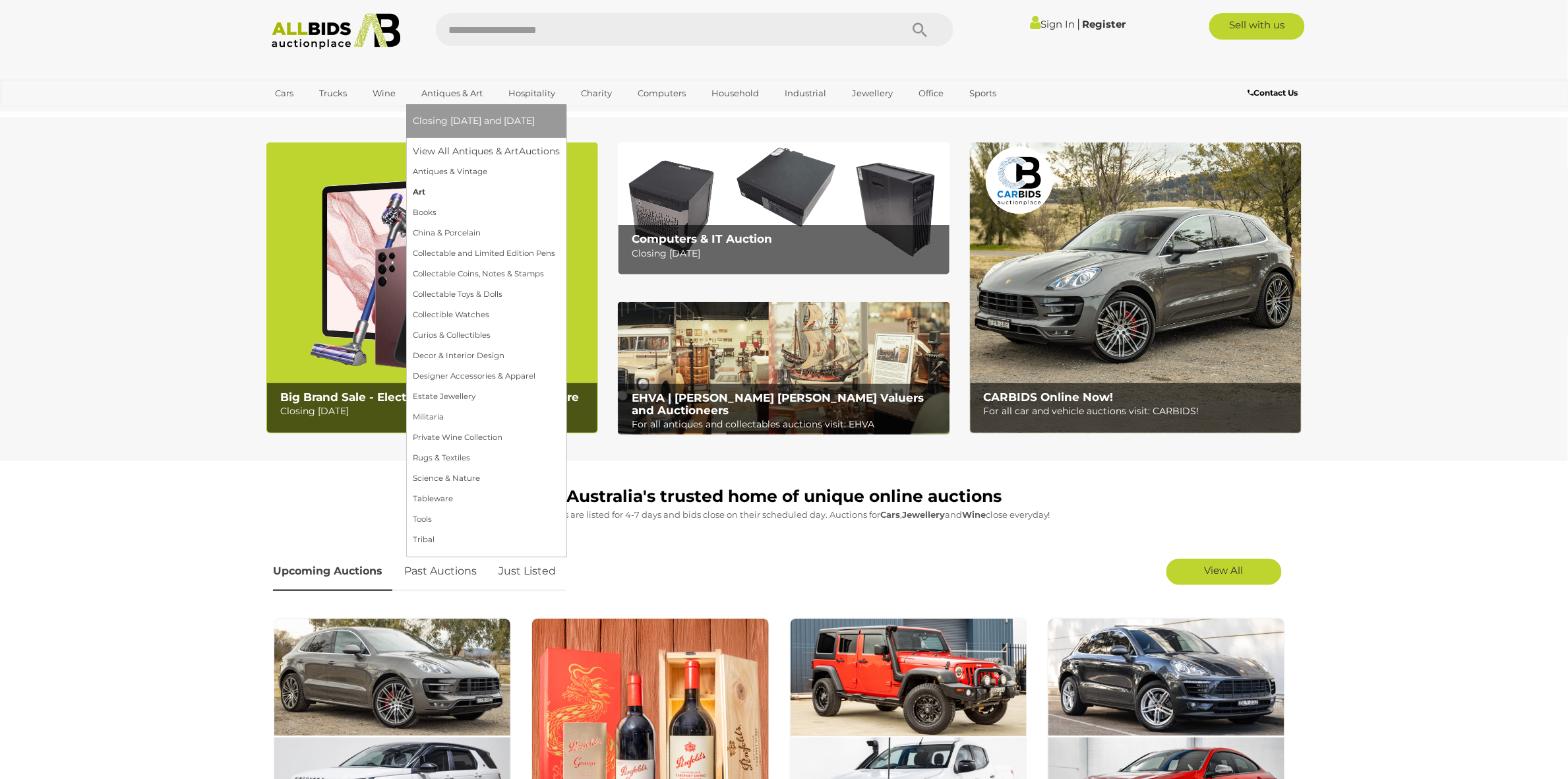
click at [420, 189] on link "Art" at bounding box center [486, 192] width 147 height 20
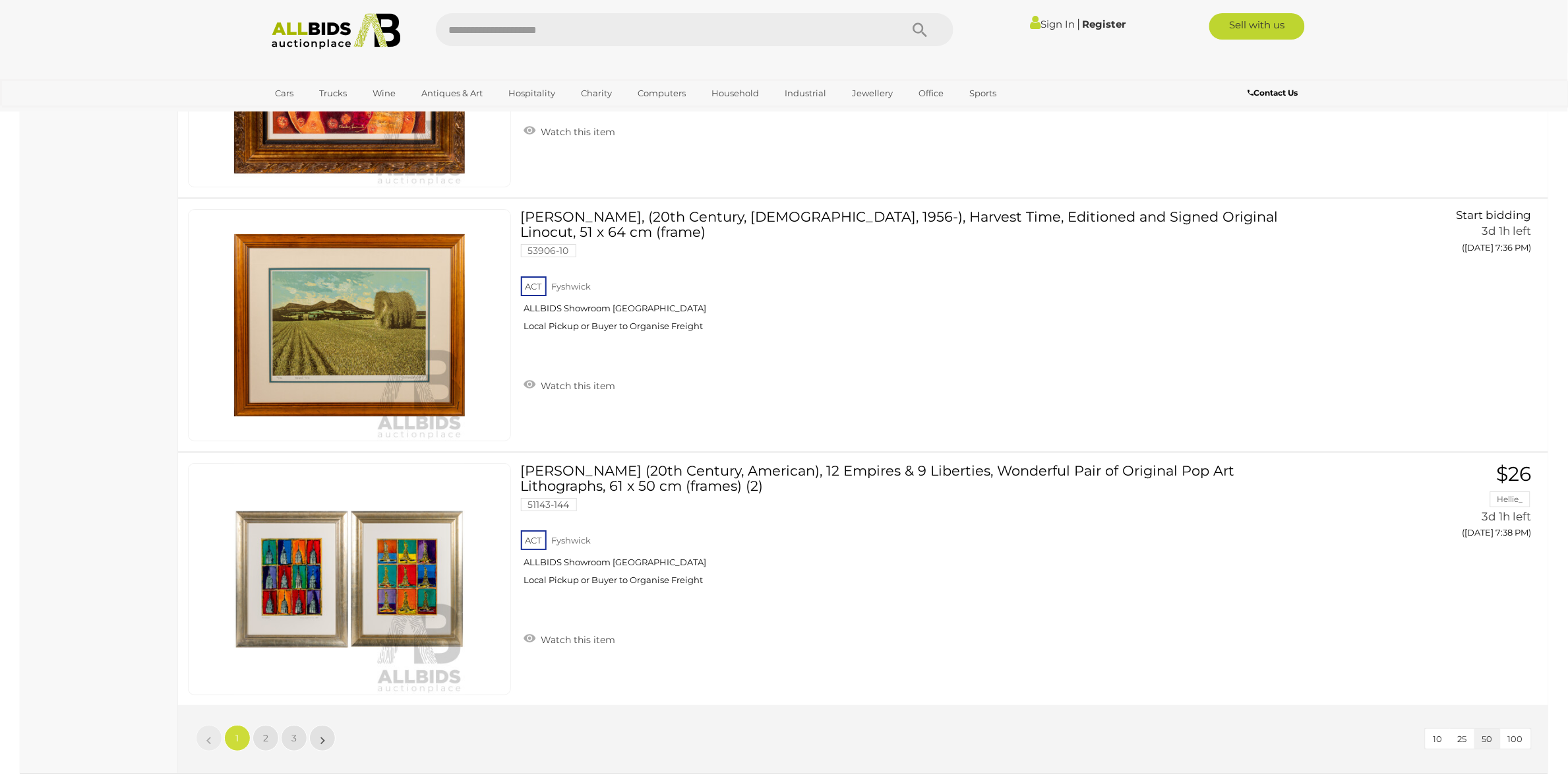
scroll to position [12370, 0]
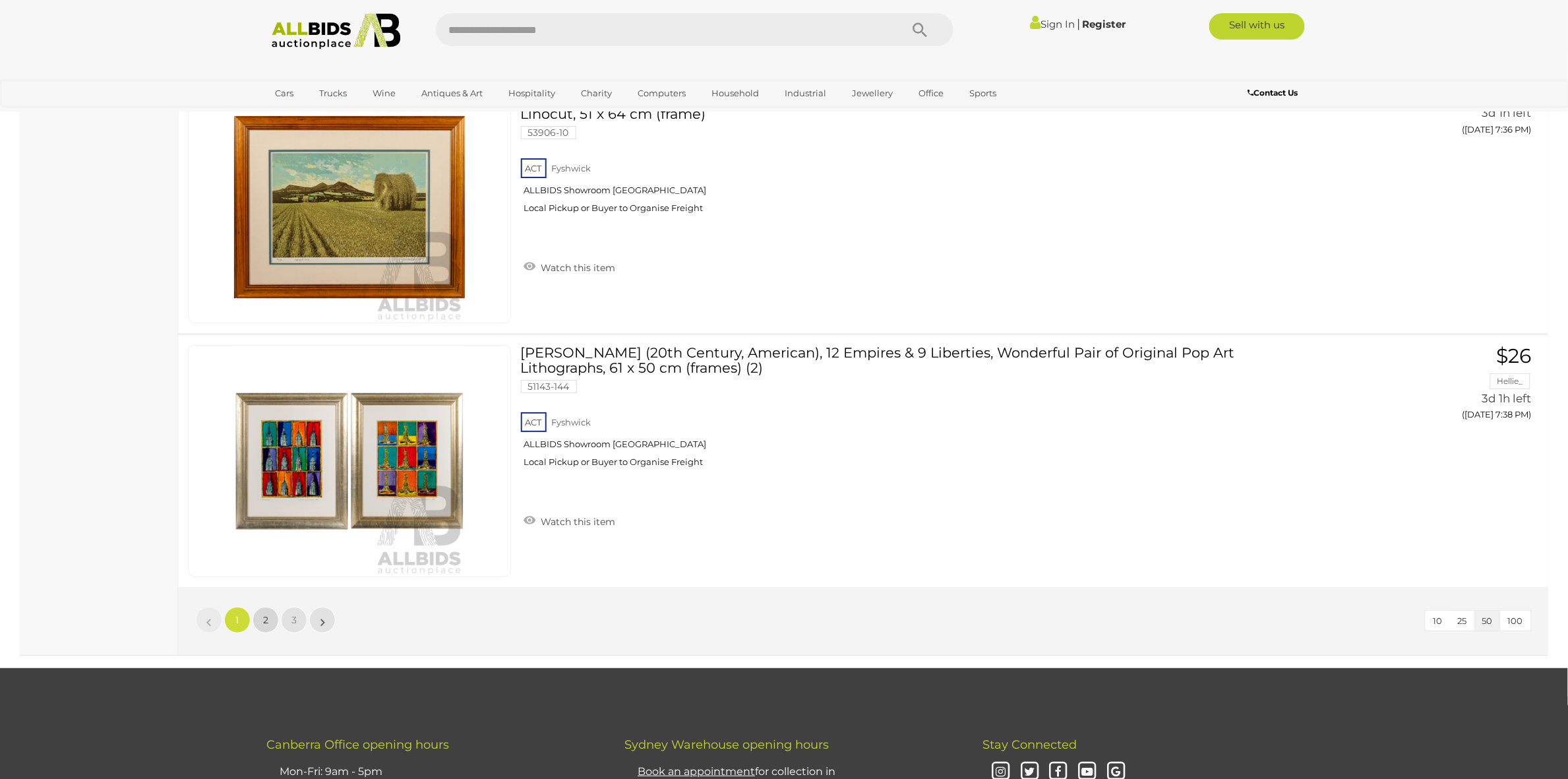
click at [267, 614] on span "2" at bounding box center [266, 620] width 5 height 12
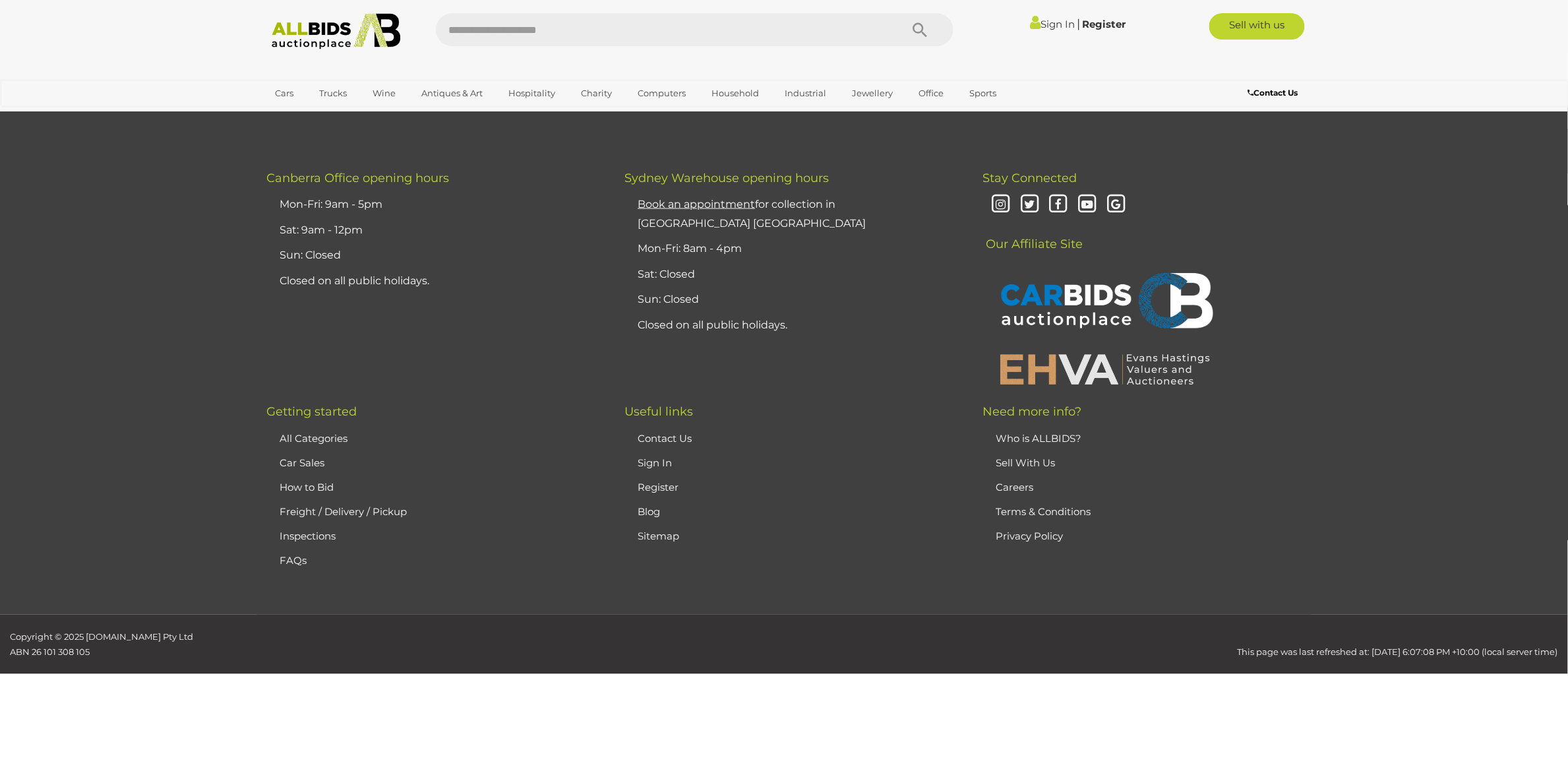
scroll to position [124, 0]
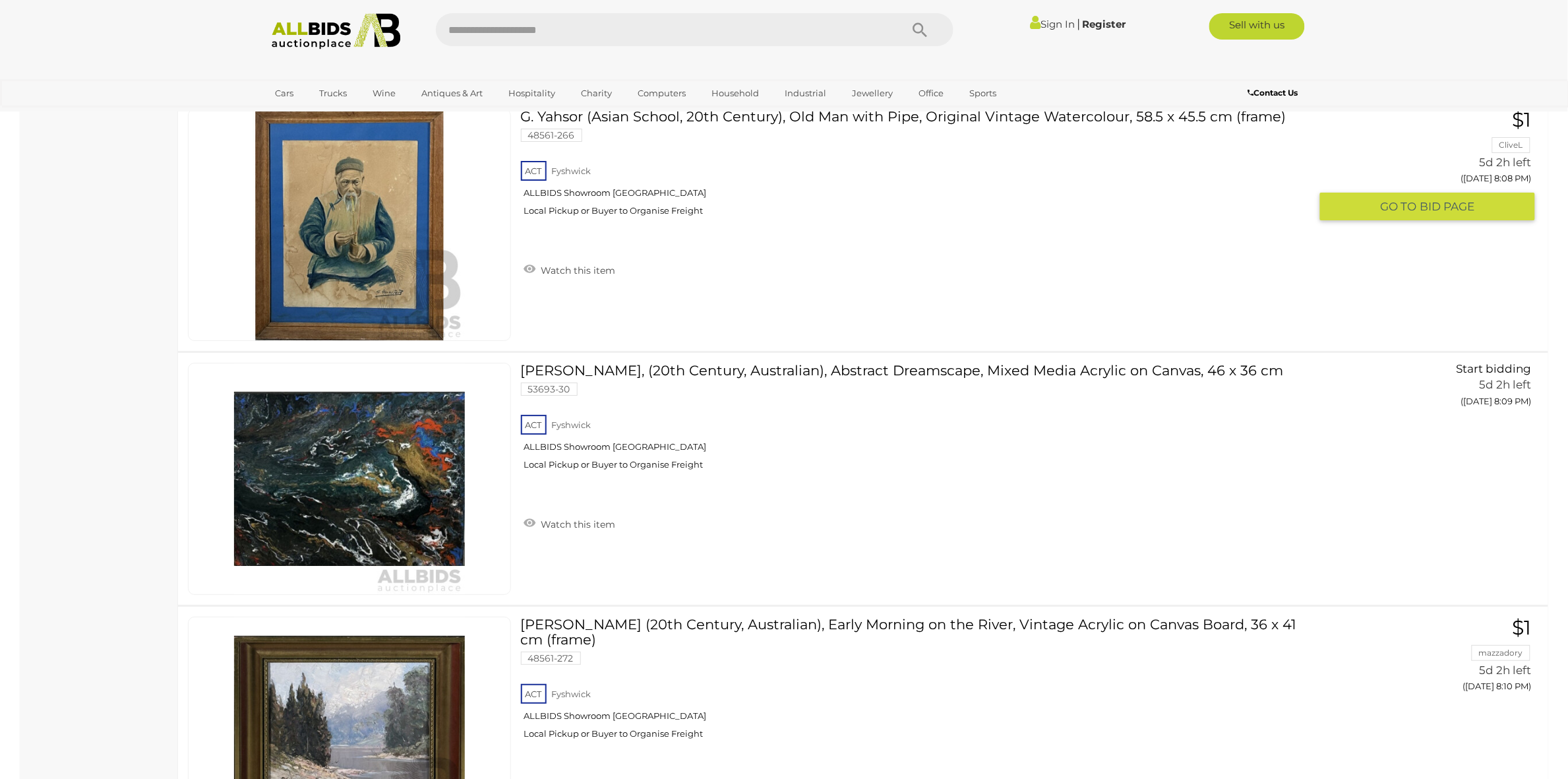
scroll to position [2103, 0]
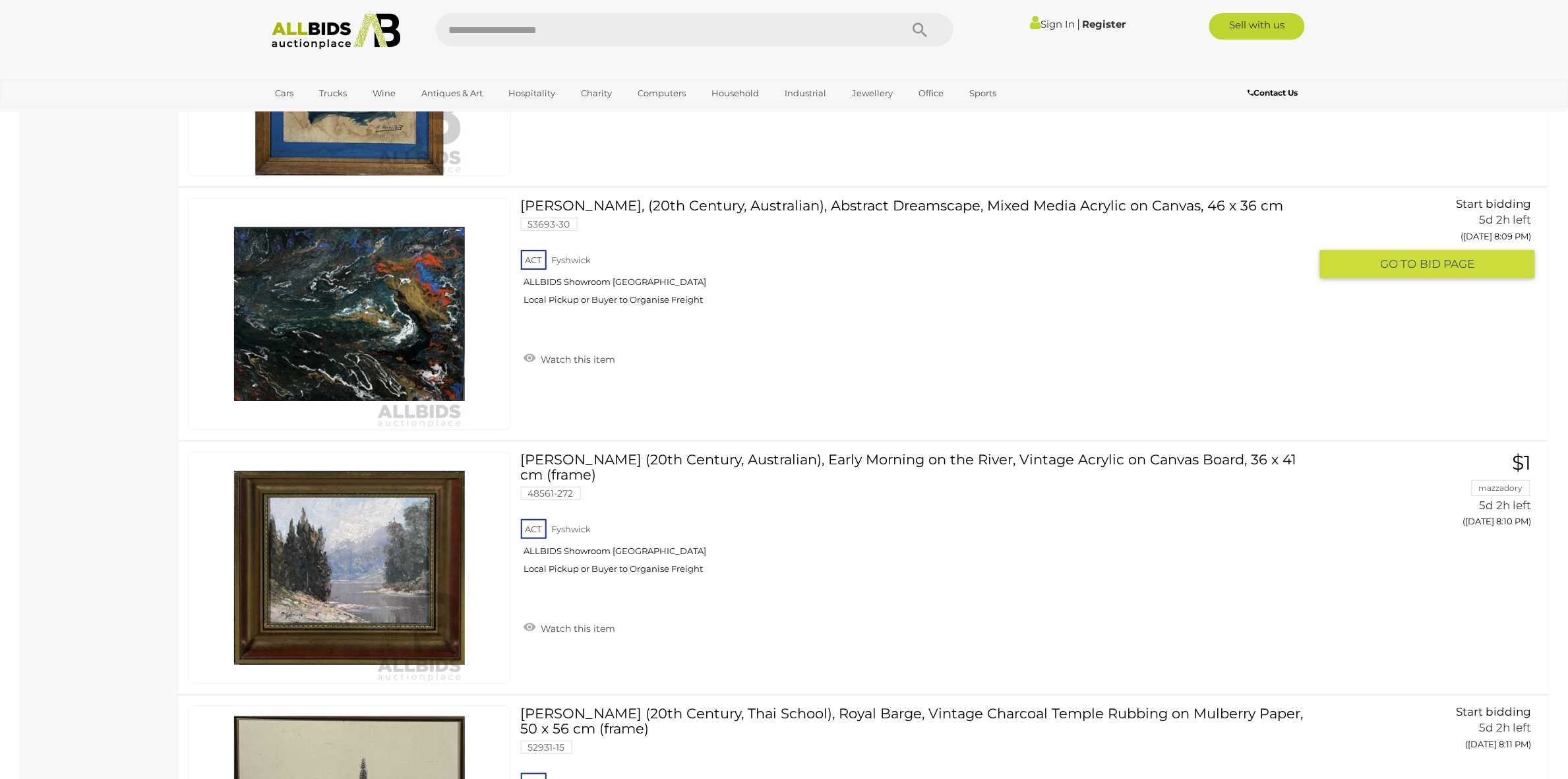
click at [390, 323] on img at bounding box center [349, 314] width 231 height 231
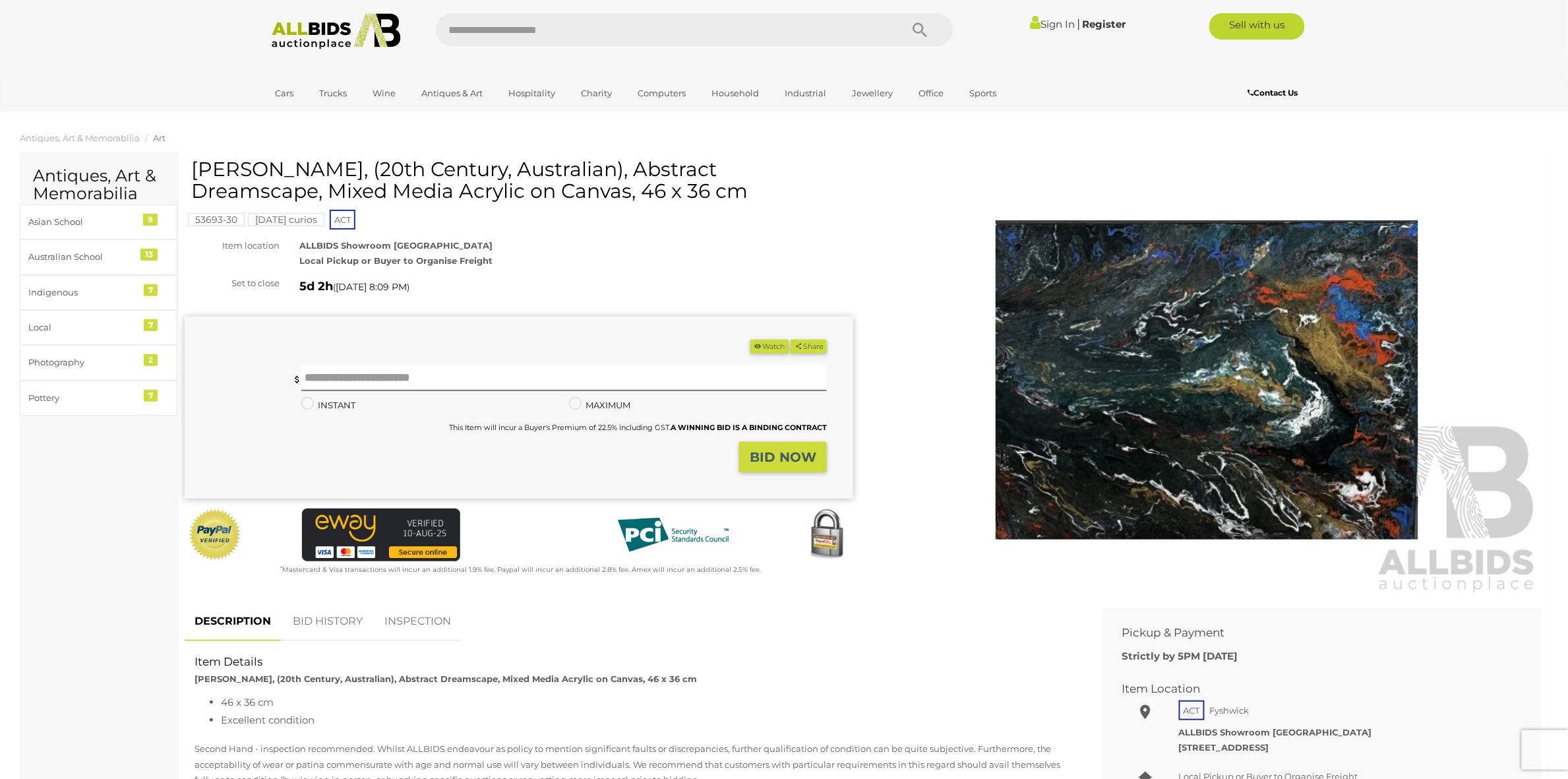
click at [1323, 377] on img at bounding box center [1207, 380] width 669 height 432
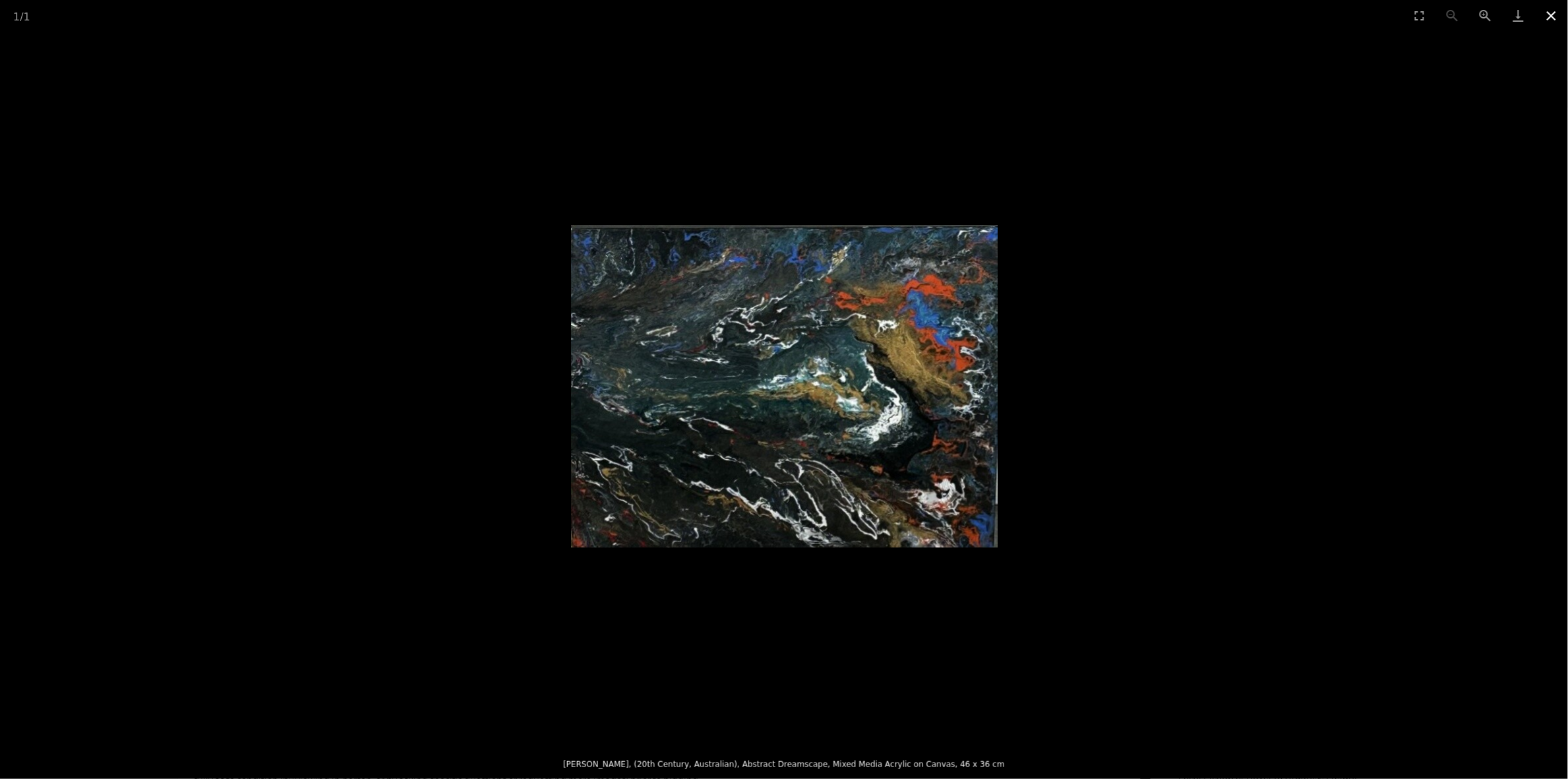
click at [1551, 12] on button "Close gallery" at bounding box center [1552, 15] width 33 height 31
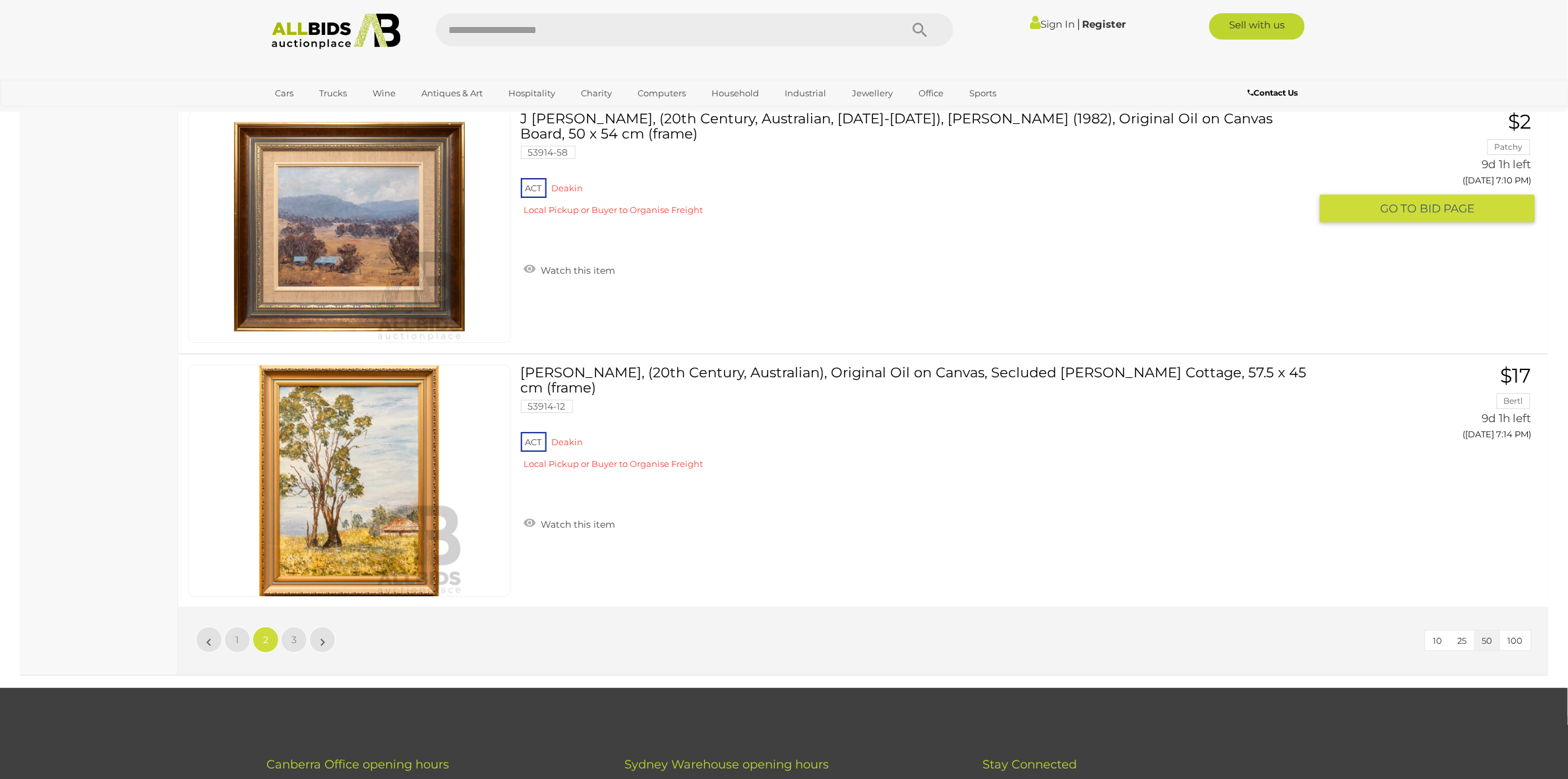
scroll to position [12447, 0]
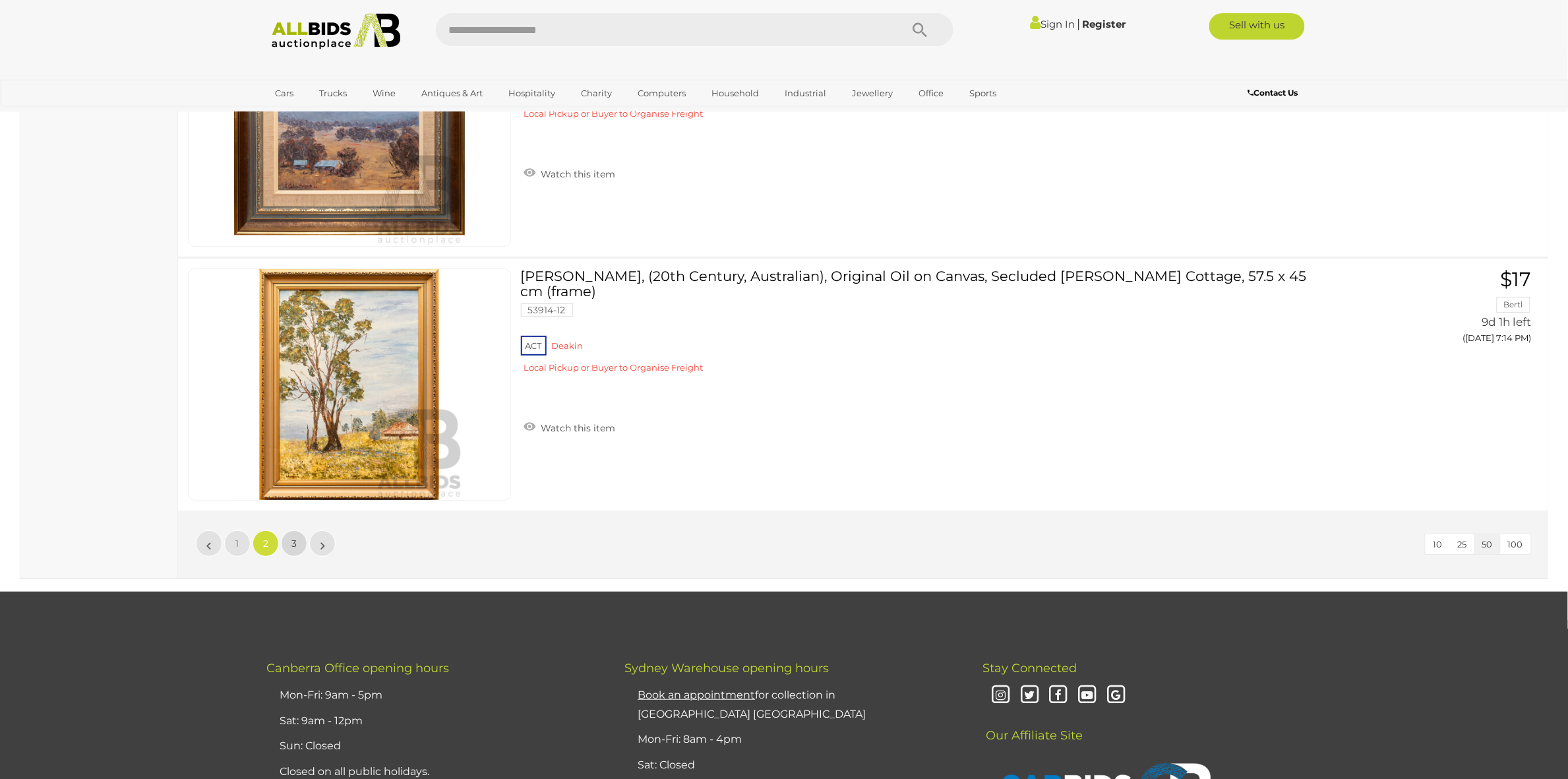
click at [295, 542] on span "3" at bounding box center [294, 543] width 5 height 12
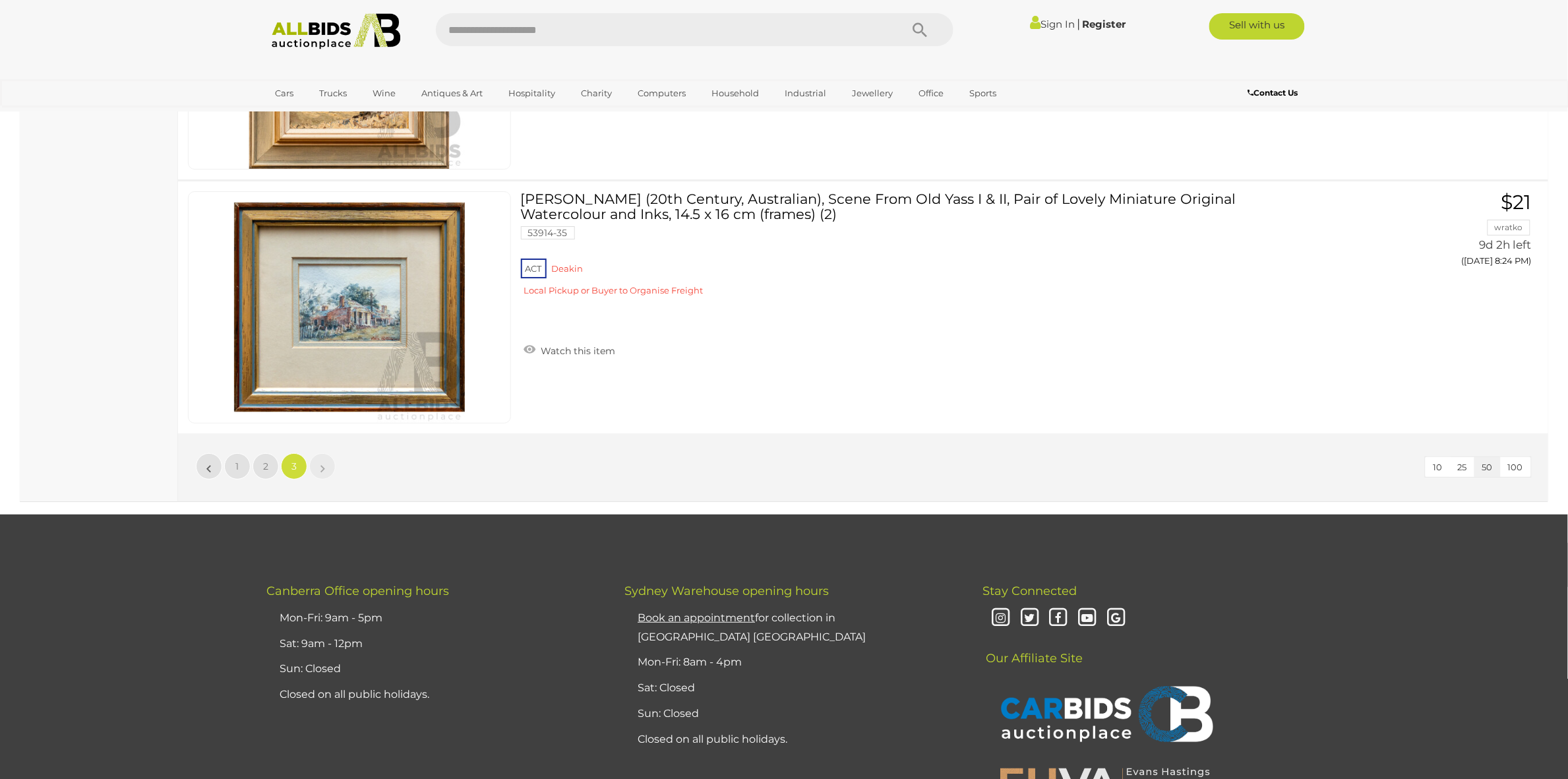
scroll to position [8536, 0]
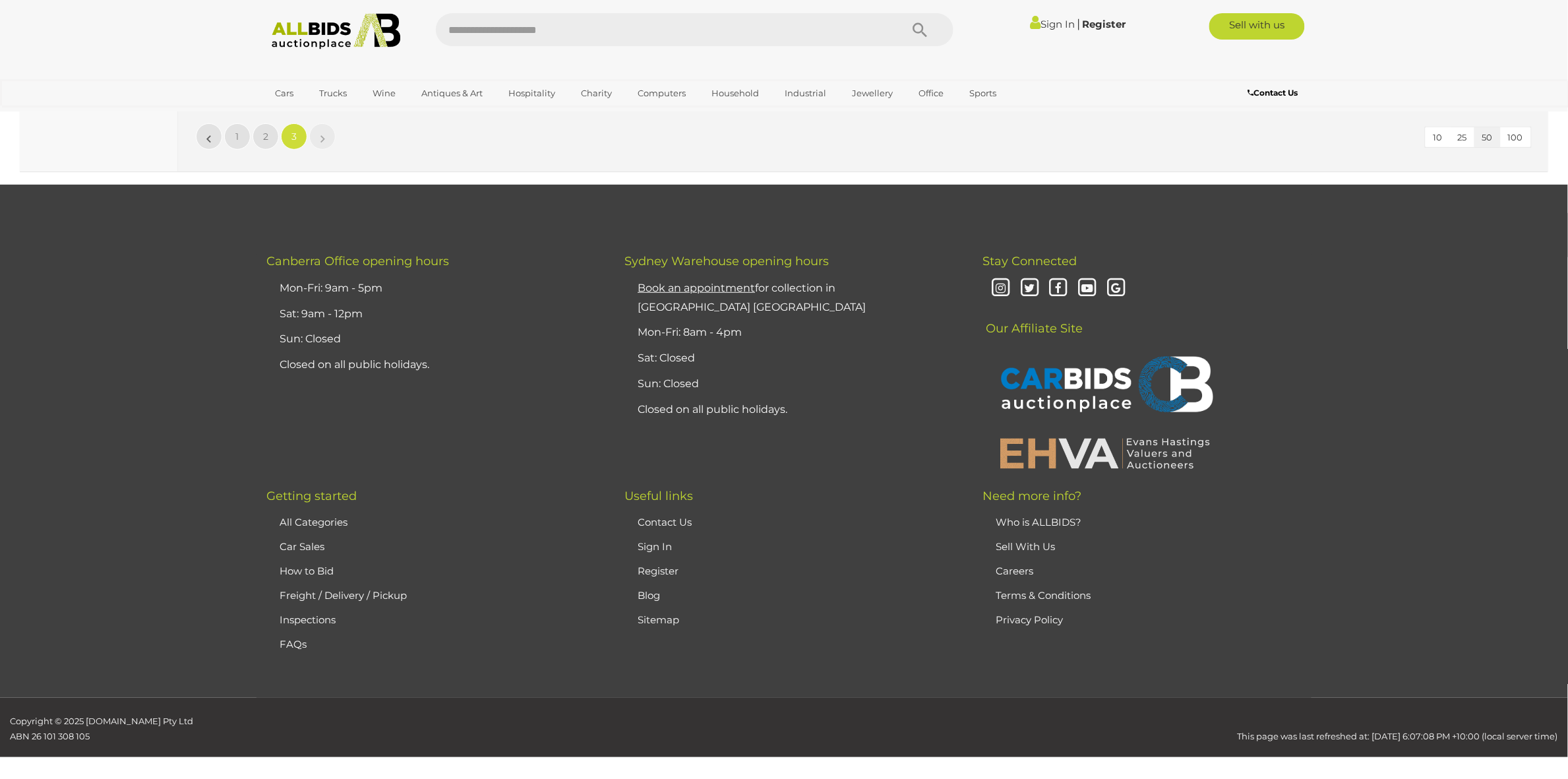
scroll to position [124, 0]
